Goal: Navigation & Orientation: Go to known website

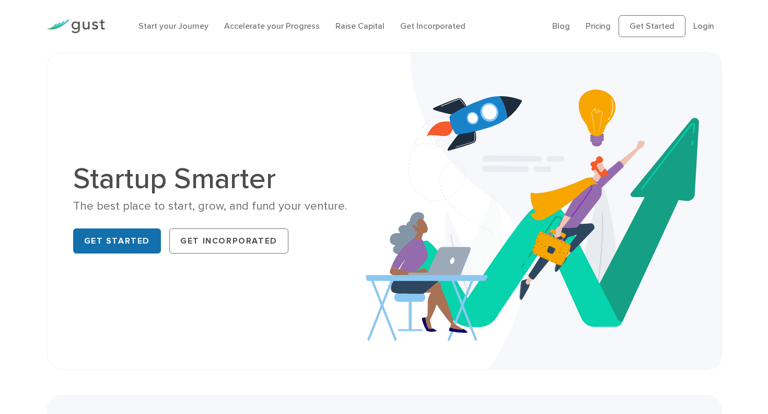
click at [145, 253] on link "Get Started" at bounding box center [117, 240] width 88 height 25
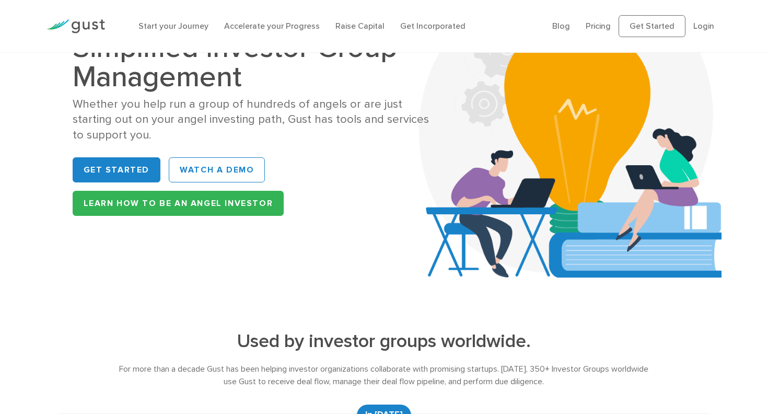
scroll to position [21, 0]
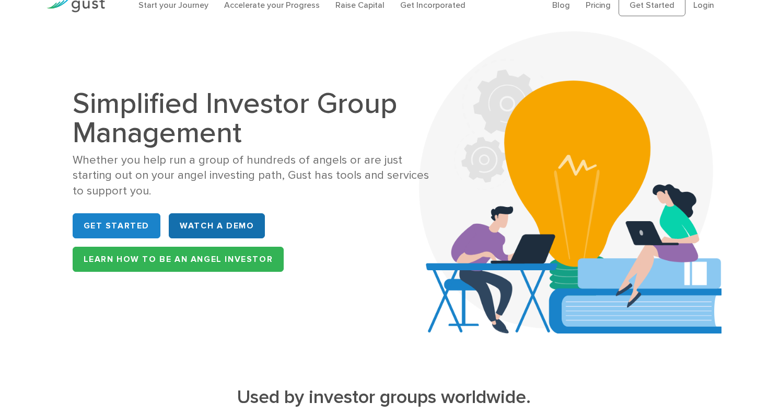
click at [246, 238] on link "WATCH A DEMO" at bounding box center [217, 225] width 96 height 25
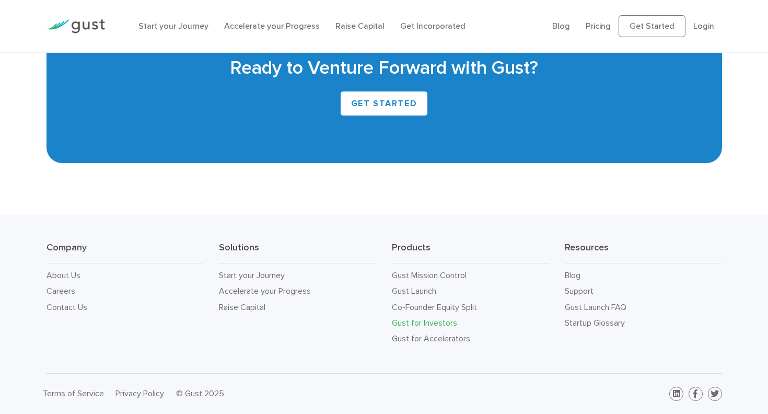
scroll to position [3079, 0]
click at [378, 116] on link "GET STARTED" at bounding box center [384, 103] width 88 height 25
